Goal: Task Accomplishment & Management: Complete application form

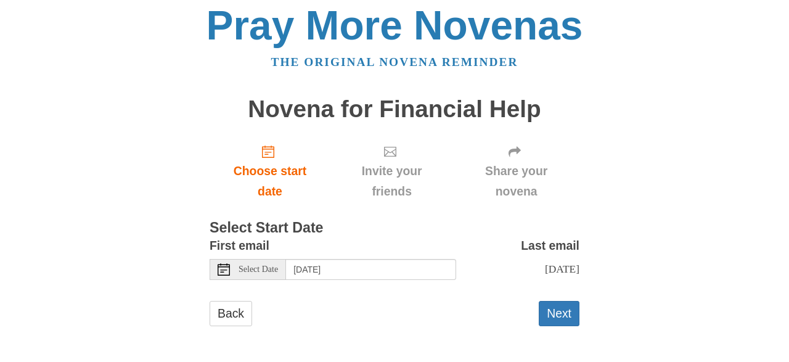
scroll to position [17, 0]
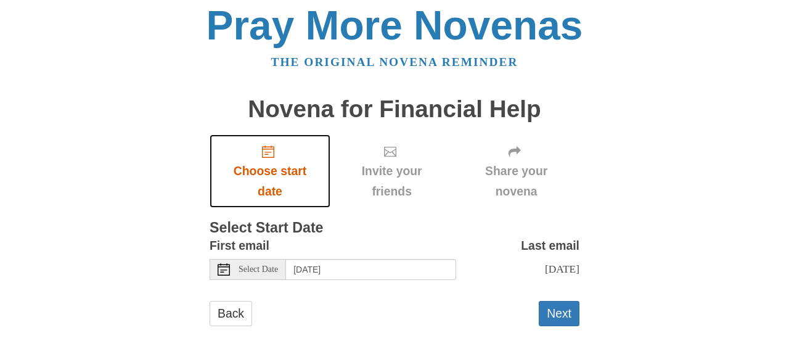
click at [273, 162] on span "Choose start date" at bounding box center [270, 181] width 96 height 41
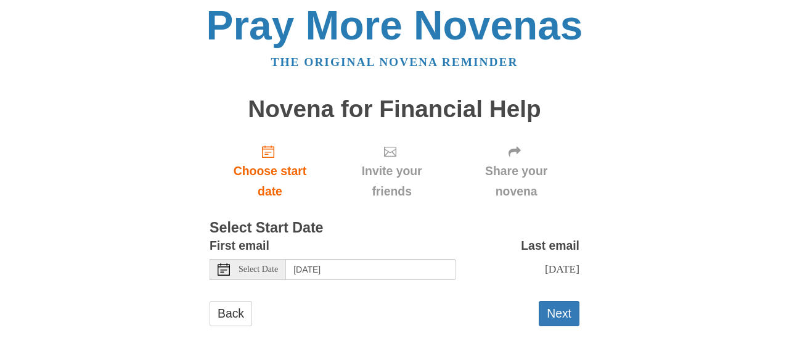
scroll to position [17, 0]
click at [561, 323] on button "Next" at bounding box center [559, 313] width 41 height 25
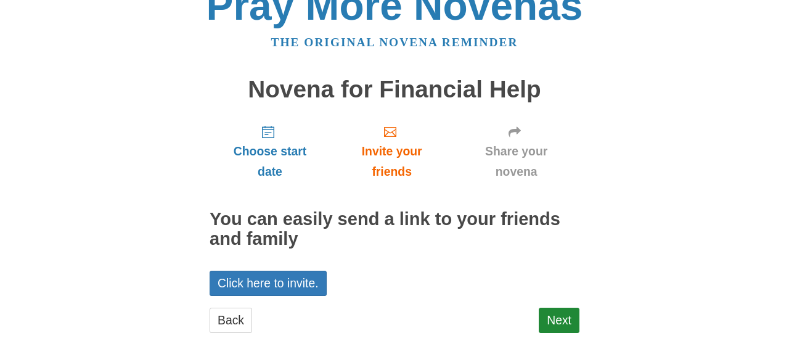
scroll to position [32, 0]
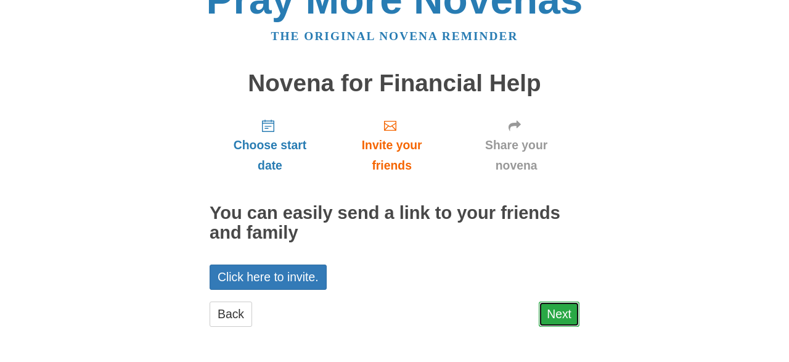
click at [563, 314] on link "Next" at bounding box center [559, 313] width 41 height 25
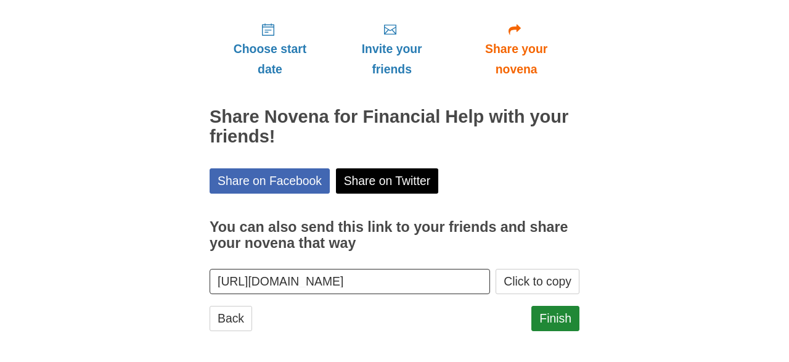
scroll to position [132, 0]
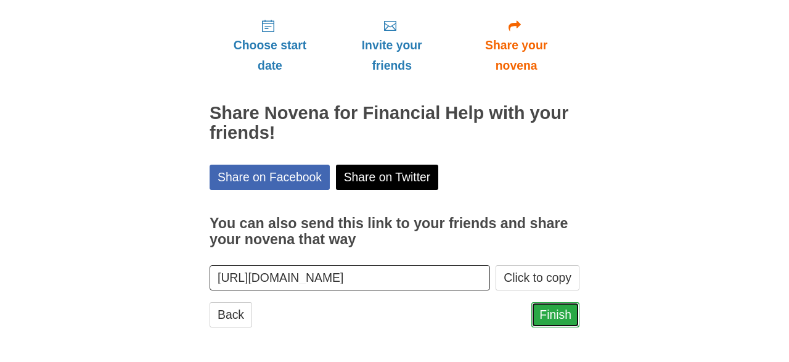
click at [554, 309] on link "Finish" at bounding box center [555, 314] width 48 height 25
